Goal: Information Seeking & Learning: Learn about a topic

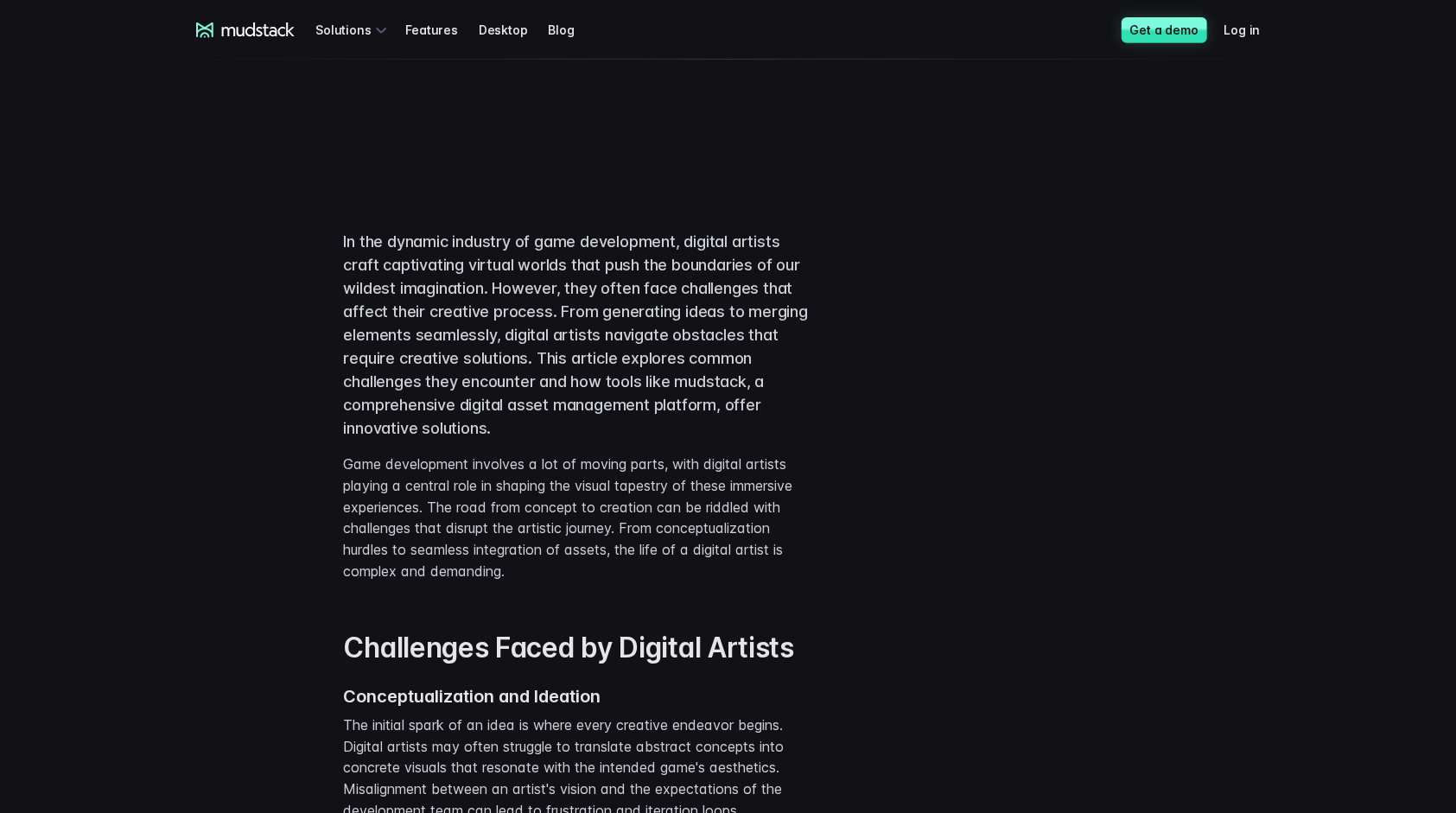
scroll to position [509, 0]
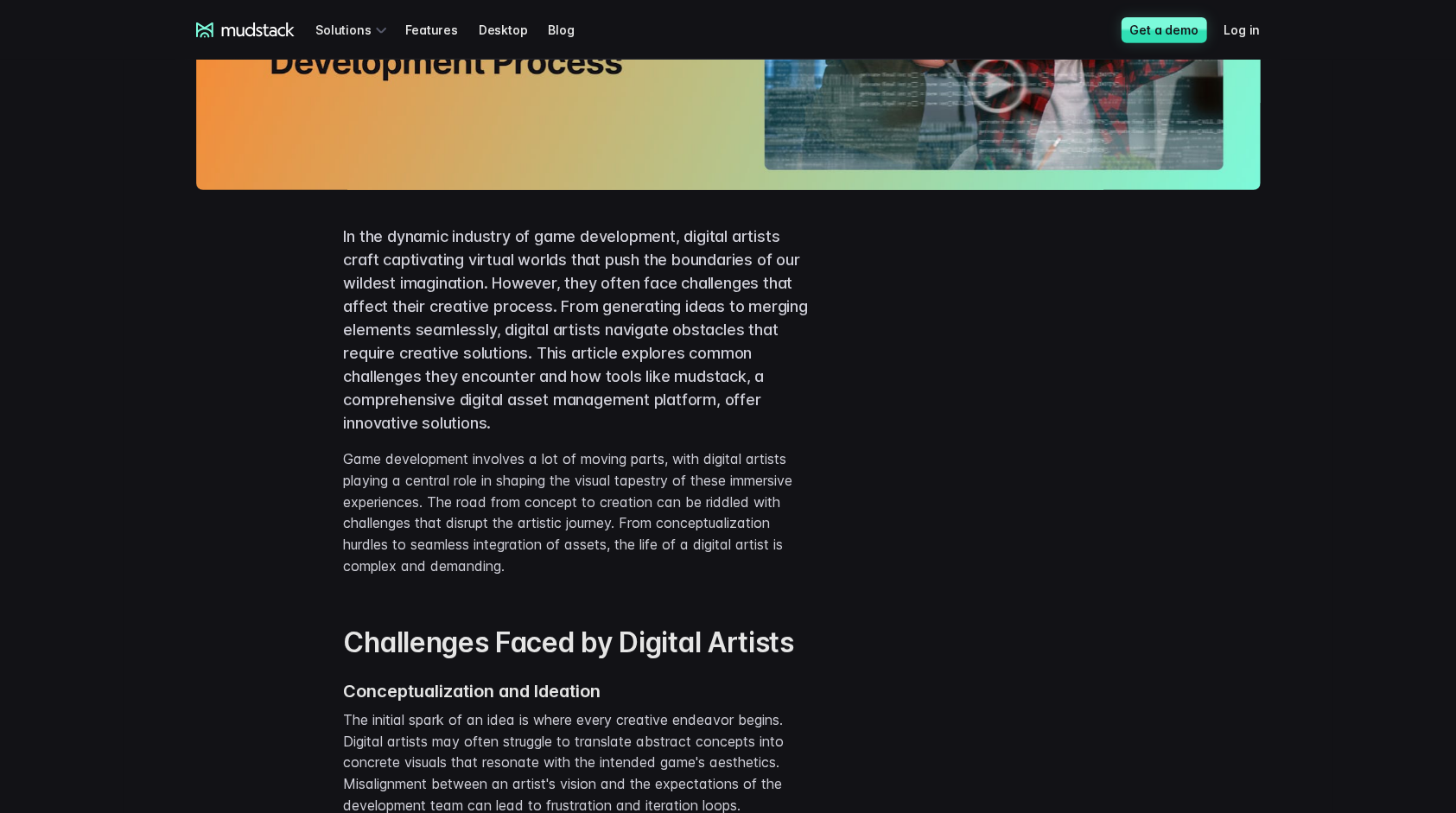
click at [644, 243] on p "In the dynamic industry of game development, digital artists craft captivating …" at bounding box center [581, 329] width 476 height 210
click at [489, 269] on p "In the dynamic industry of game development, digital artists craft captivating …" at bounding box center [581, 329] width 476 height 210
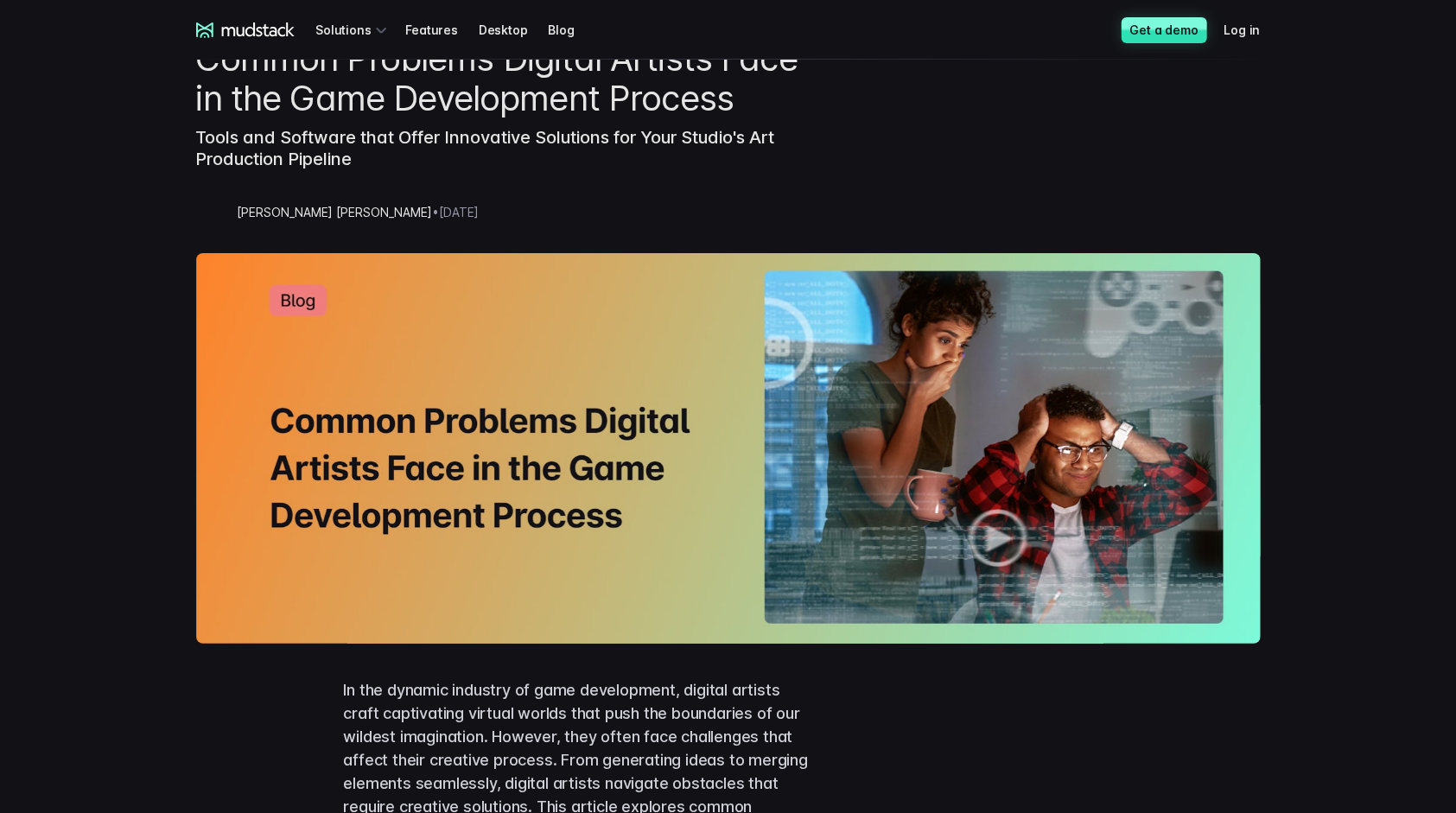
scroll to position [0, 0]
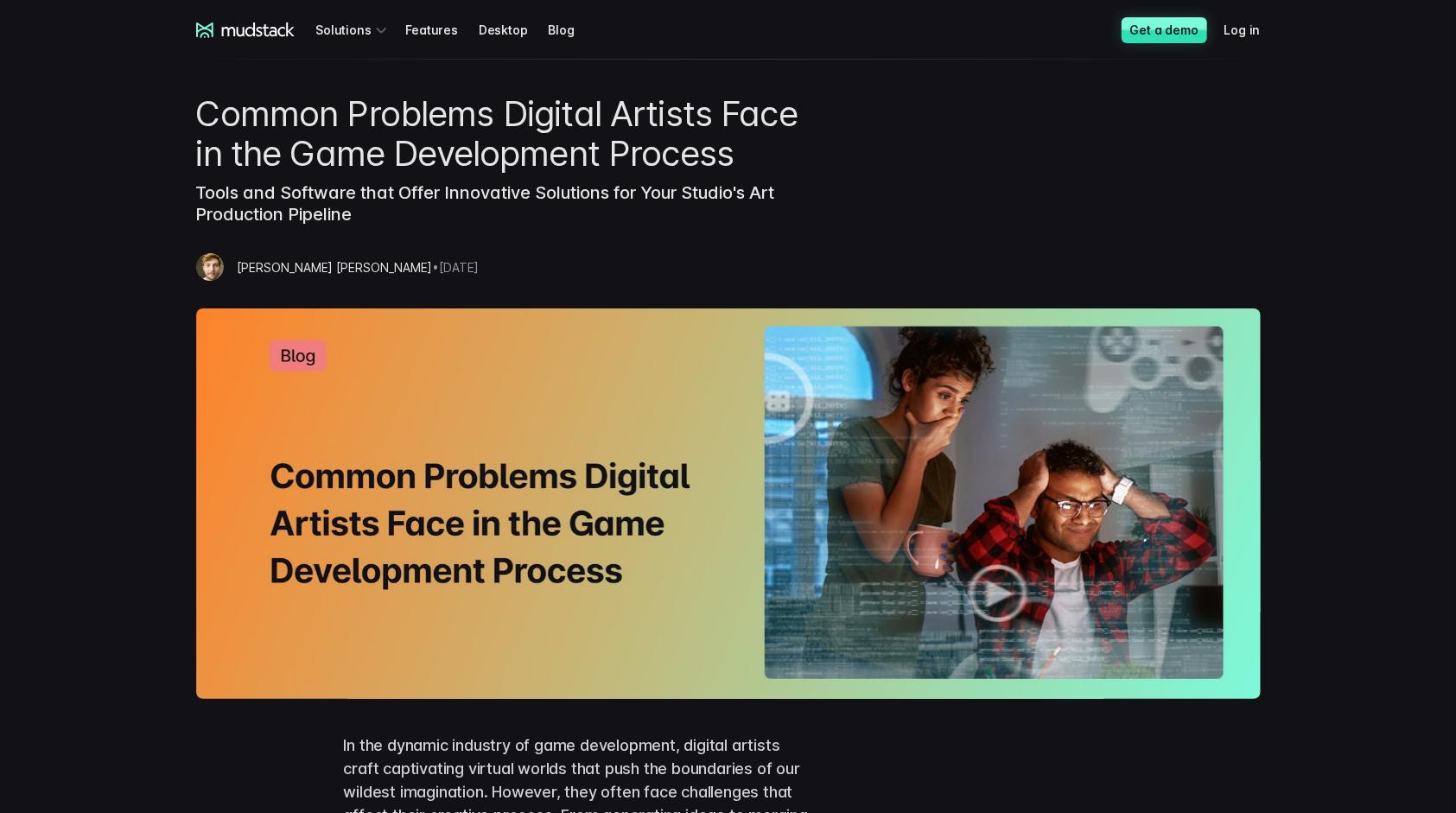
click at [704, 250] on div "Common Problems Digital Artists Face in the Game Development Process Tools and …" at bounding box center [507, 200] width 623 height 214
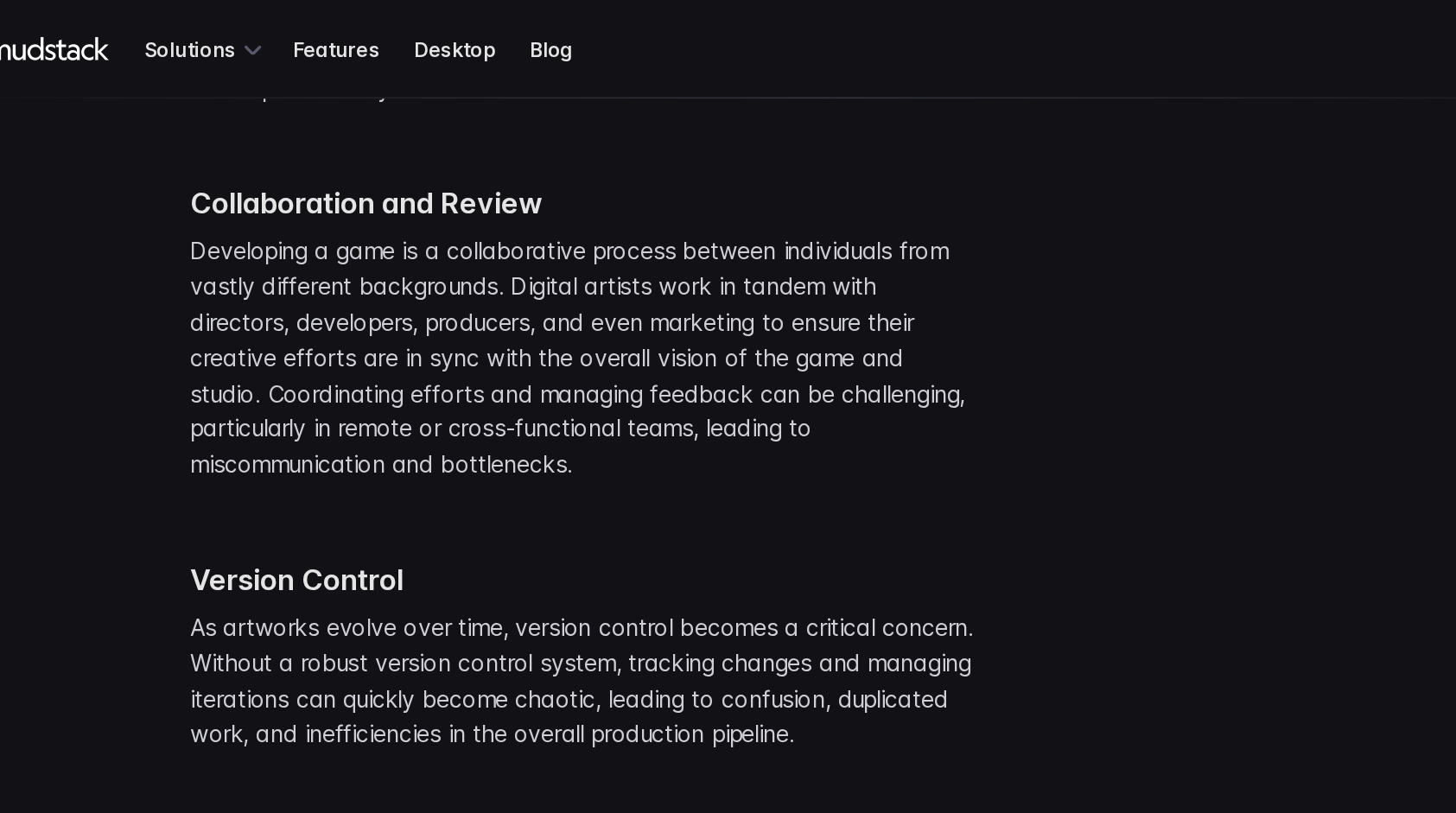
scroll to position [1467, 0]
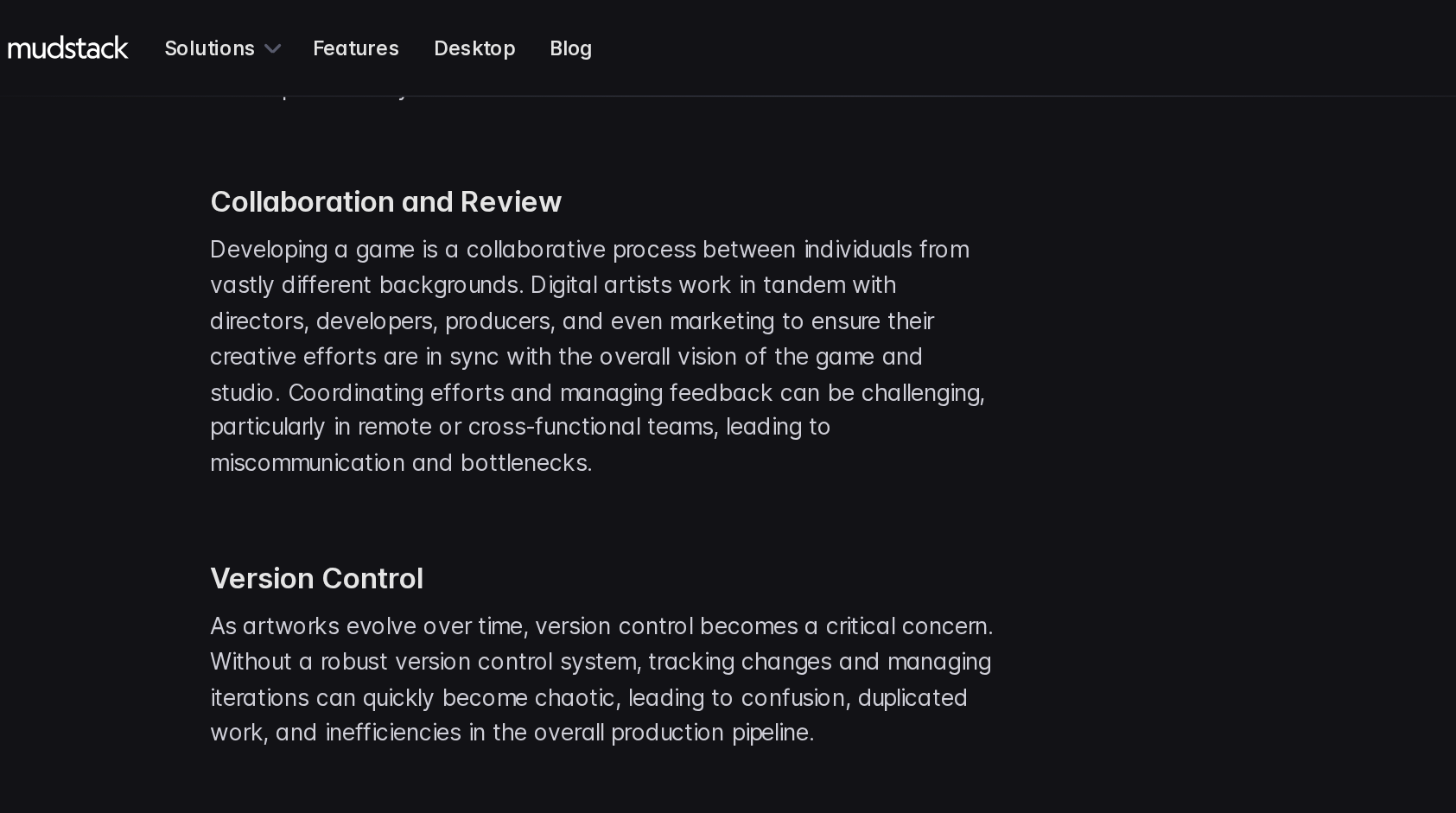
drag, startPoint x: 479, startPoint y: 556, endPoint x: 470, endPoint y: 237, distance: 319.1
click at [470, 237] on p "Developing a game is a collaborative process between individuals from vastly di…" at bounding box center [581, 215] width 476 height 150
click at [472, 242] on p "Developing a game is a collaborative process between individuals from vastly di…" at bounding box center [581, 215] width 476 height 150
drag, startPoint x: 557, startPoint y: 186, endPoint x: 556, endPoint y: 199, distance: 13.0
click at [556, 199] on p "Developing a game is a collaborative process between individuals from vastly di…" at bounding box center [581, 215] width 476 height 150
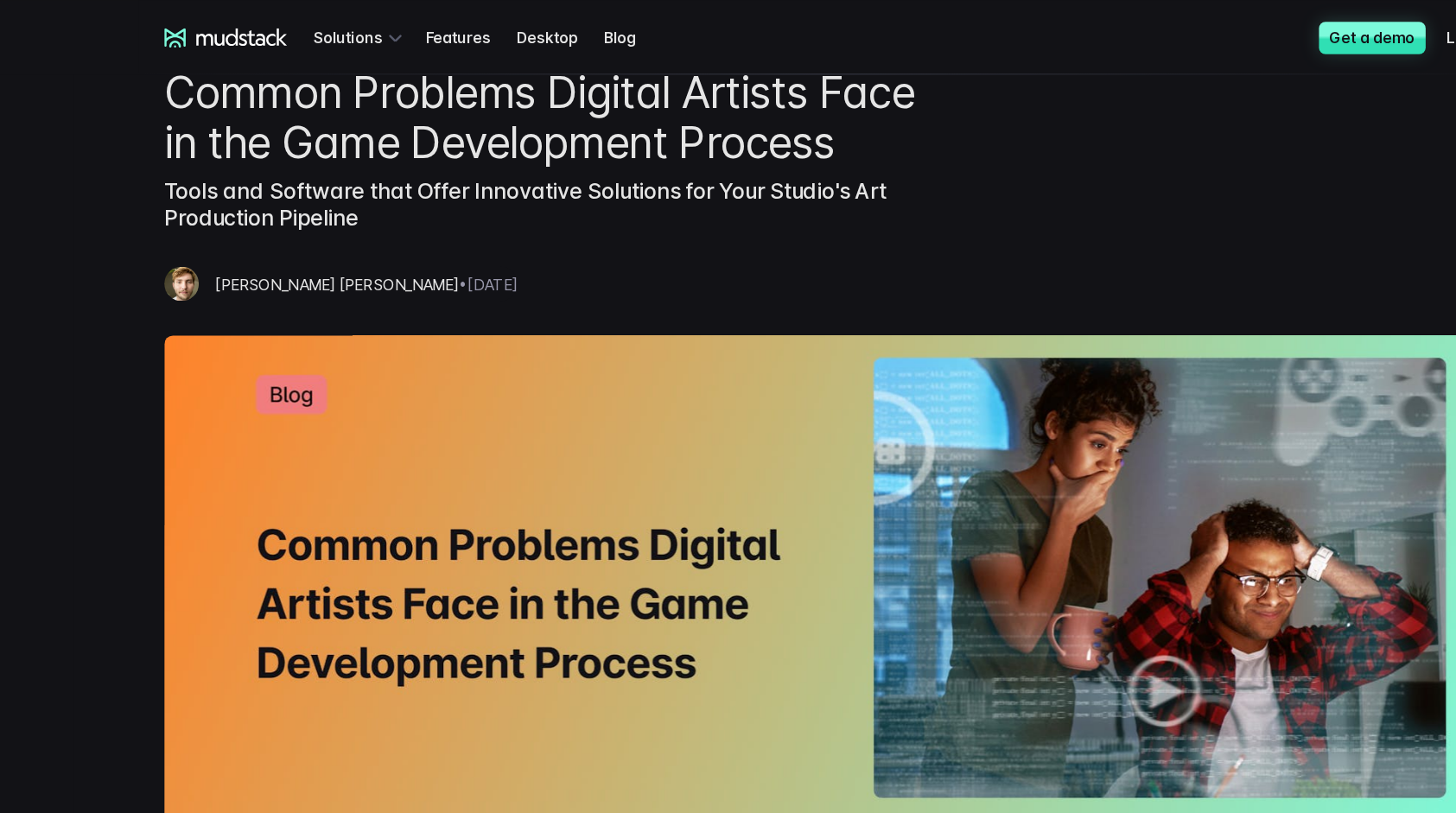
scroll to position [0, 0]
